Goal: Information Seeking & Learning: Learn about a topic

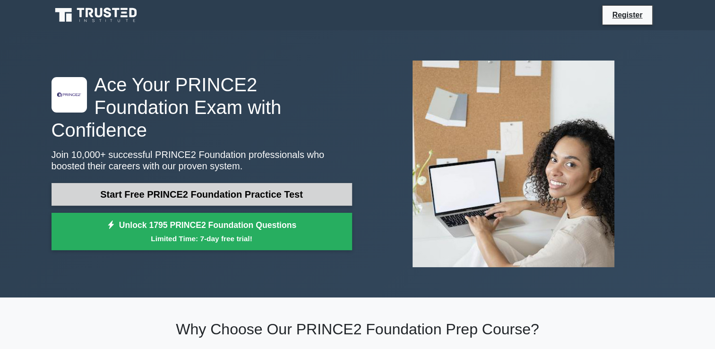
click at [246, 185] on link "Start Free PRINCE2 Foundation Practice Test" at bounding box center [202, 194] width 301 height 23
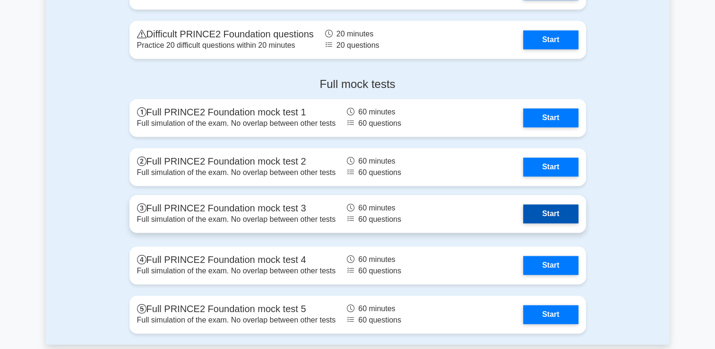
scroll to position [1324, 0]
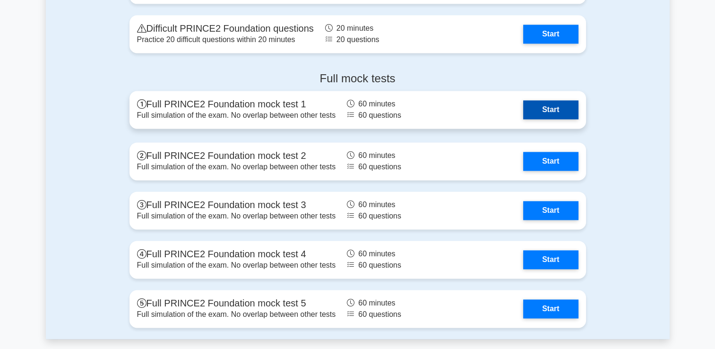
click at [557, 118] on link "Start" at bounding box center [550, 109] width 55 height 19
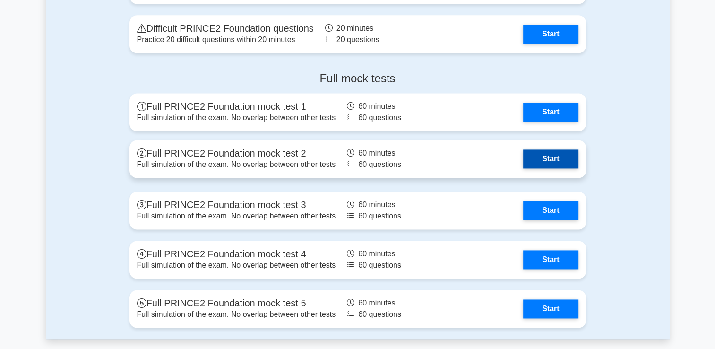
click at [539, 163] on link "Start" at bounding box center [550, 158] width 55 height 19
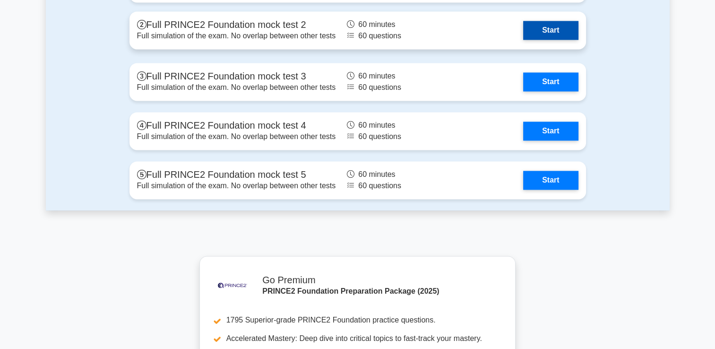
scroll to position [1466, 0]
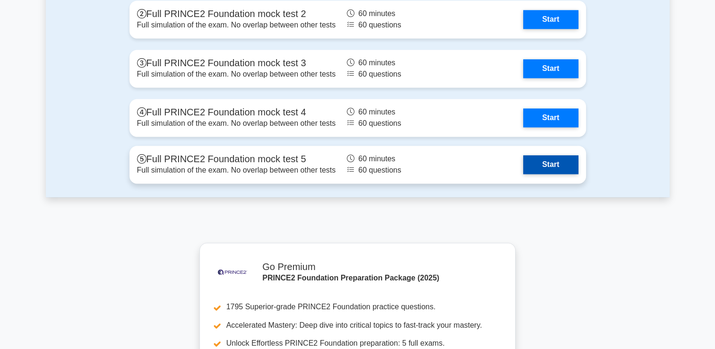
click at [526, 167] on link "Start" at bounding box center [550, 164] width 55 height 19
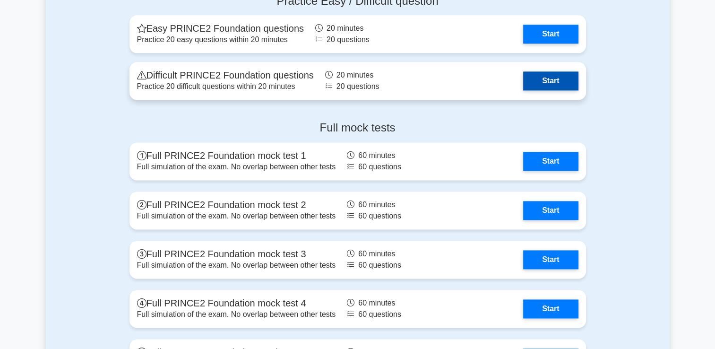
scroll to position [1276, 0]
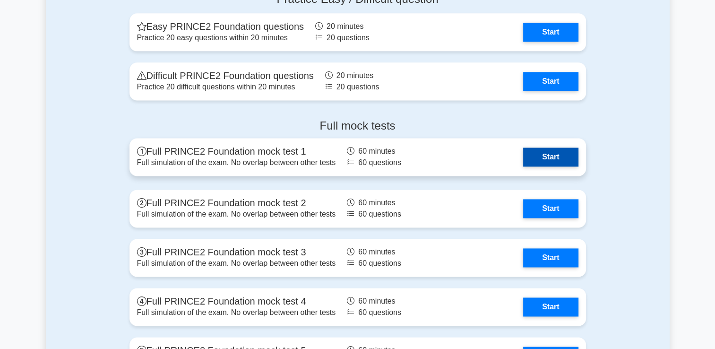
click at [566, 158] on link "Start" at bounding box center [550, 157] width 55 height 19
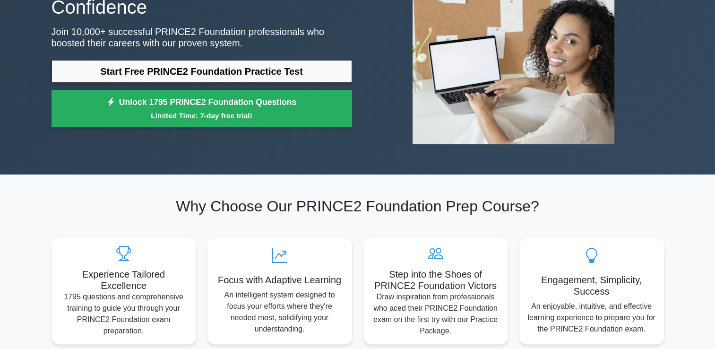
scroll to position [0, 0]
